Goal: Task Accomplishment & Management: Manage account settings

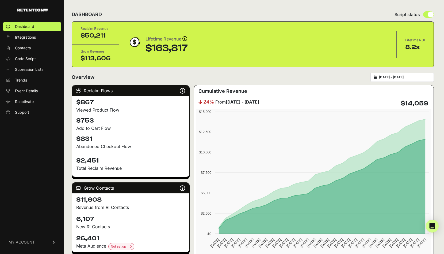
click at [50, 242] on link "MY ACCOUNT" at bounding box center [32, 241] width 58 height 16
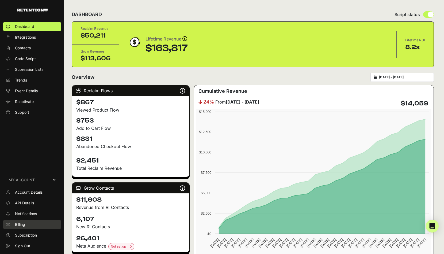
click at [34, 224] on link "Billing" at bounding box center [32, 224] width 58 height 9
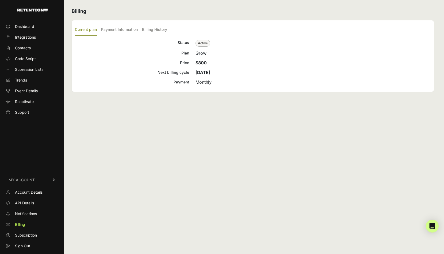
click at [248, 14] on h2 "Billing" at bounding box center [253, 10] width 362 height 7
click at [29, 237] on span "Subscription" at bounding box center [26, 234] width 22 height 5
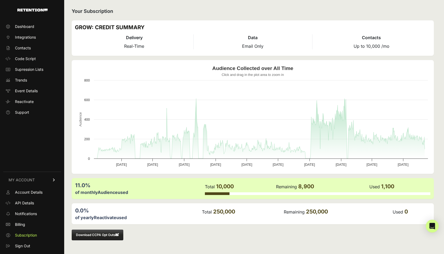
click at [66, 188] on div "Your Subscription GROW: CREDIT SUMMARY Delivery Real-Time Data Email Only Conta…" at bounding box center [252, 127] width 377 height 254
click at [31, 226] on link "Billing" at bounding box center [32, 224] width 58 height 9
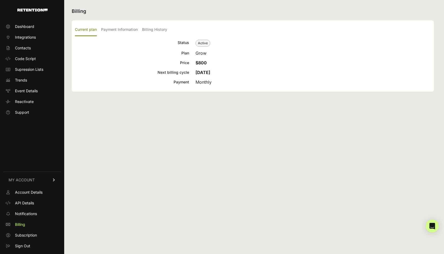
click at [205, 42] on span "Active" at bounding box center [203, 43] width 15 height 7
click at [124, 28] on label "Payment Information" at bounding box center [119, 30] width 37 height 13
click at [0, 0] on input "Payment Information" at bounding box center [0, 0] width 0 height 0
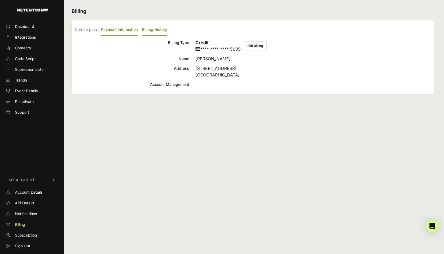
click at [161, 29] on label "Billing History" at bounding box center [154, 30] width 25 height 13
click at [0, 0] on input "Billing History" at bounding box center [0, 0] width 0 height 0
